Goal: Task Accomplishment & Management: Manage account settings

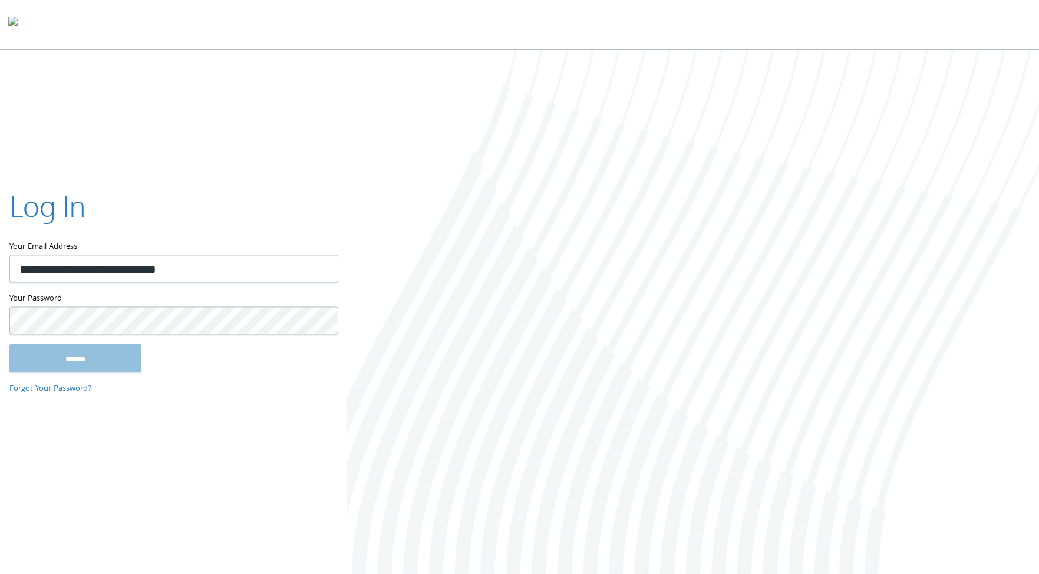
type input "**********"
click at [9, 344] on input "******" at bounding box center [75, 358] width 132 height 28
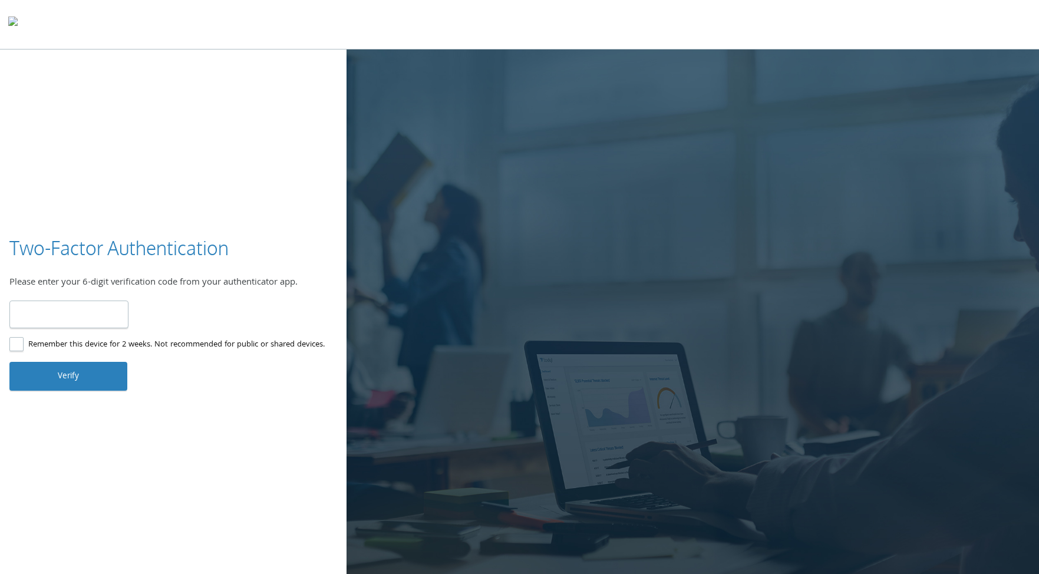
type input "******"
